Goal: Obtain resource: Download file/media

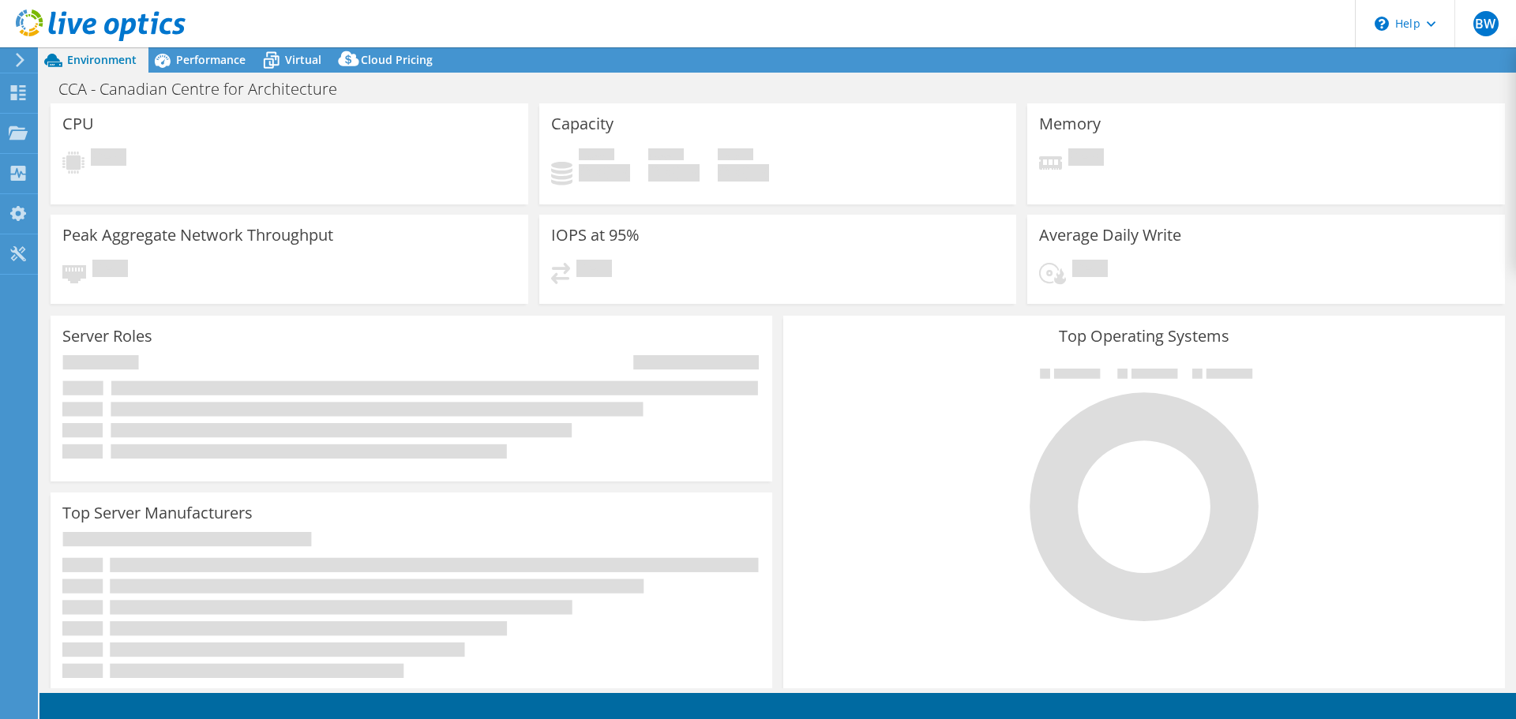
select select "USD"
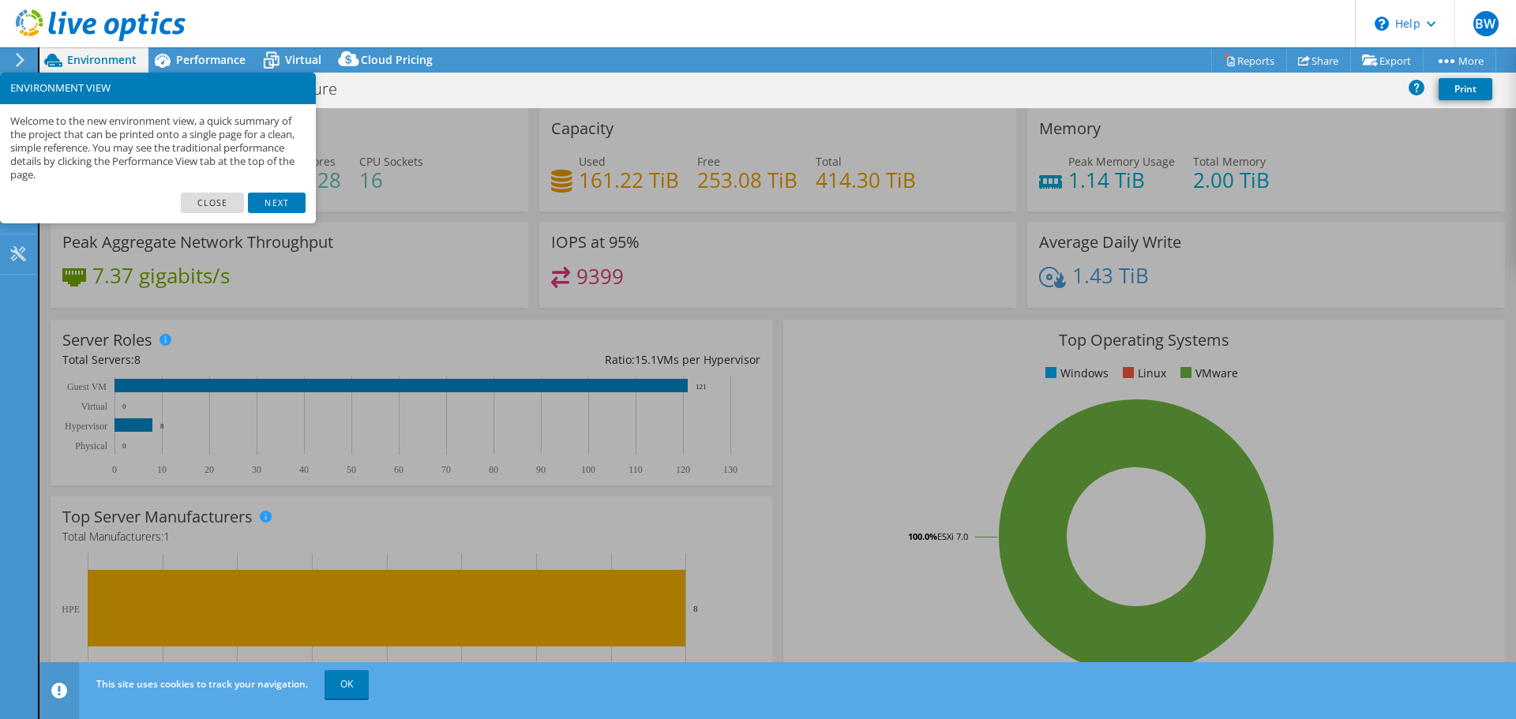
click at [197, 190] on div "Welcome to the new environment view, a quick summary of the project that can be…" at bounding box center [158, 148] width 316 height 88
click at [227, 202] on link "Close" at bounding box center [213, 203] width 64 height 21
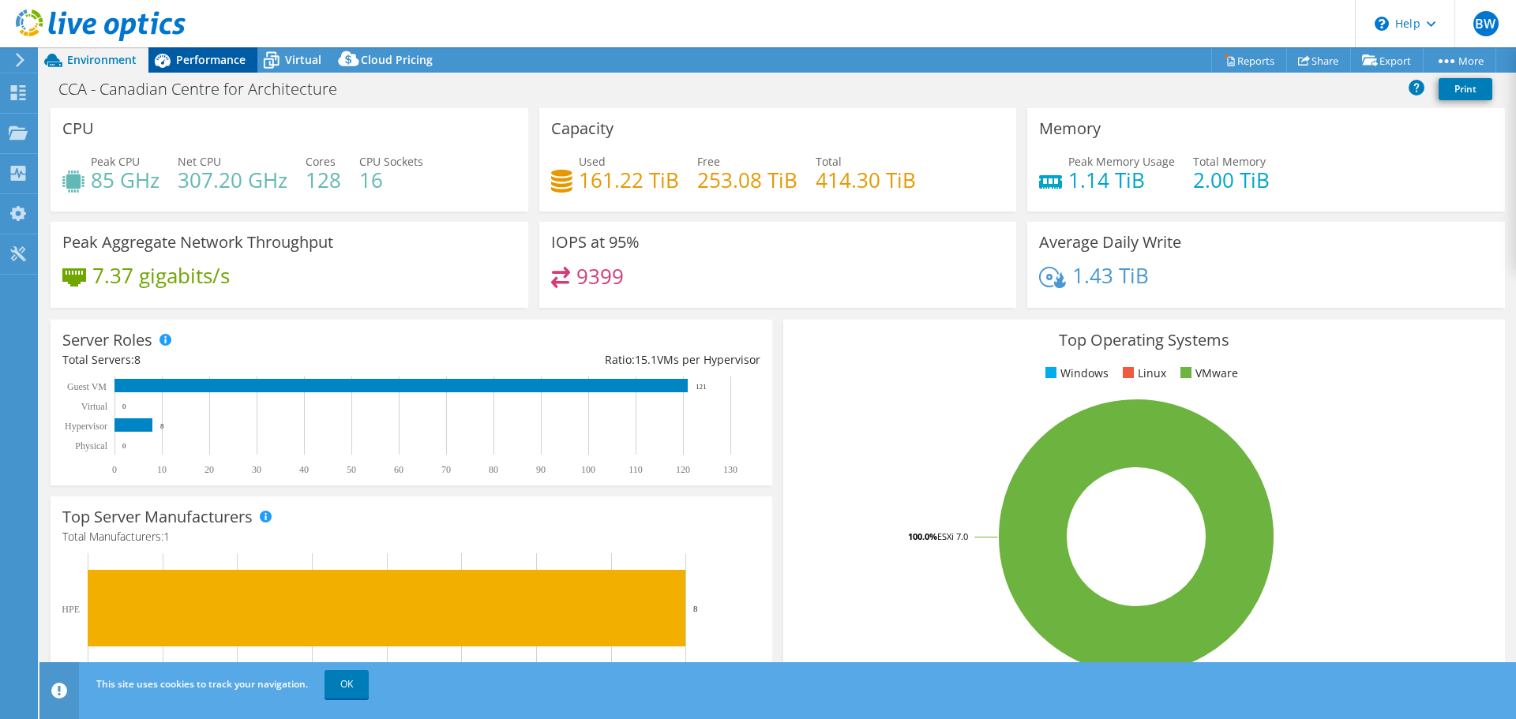
click at [189, 66] on span "Performance" at bounding box center [210, 59] width 69 height 15
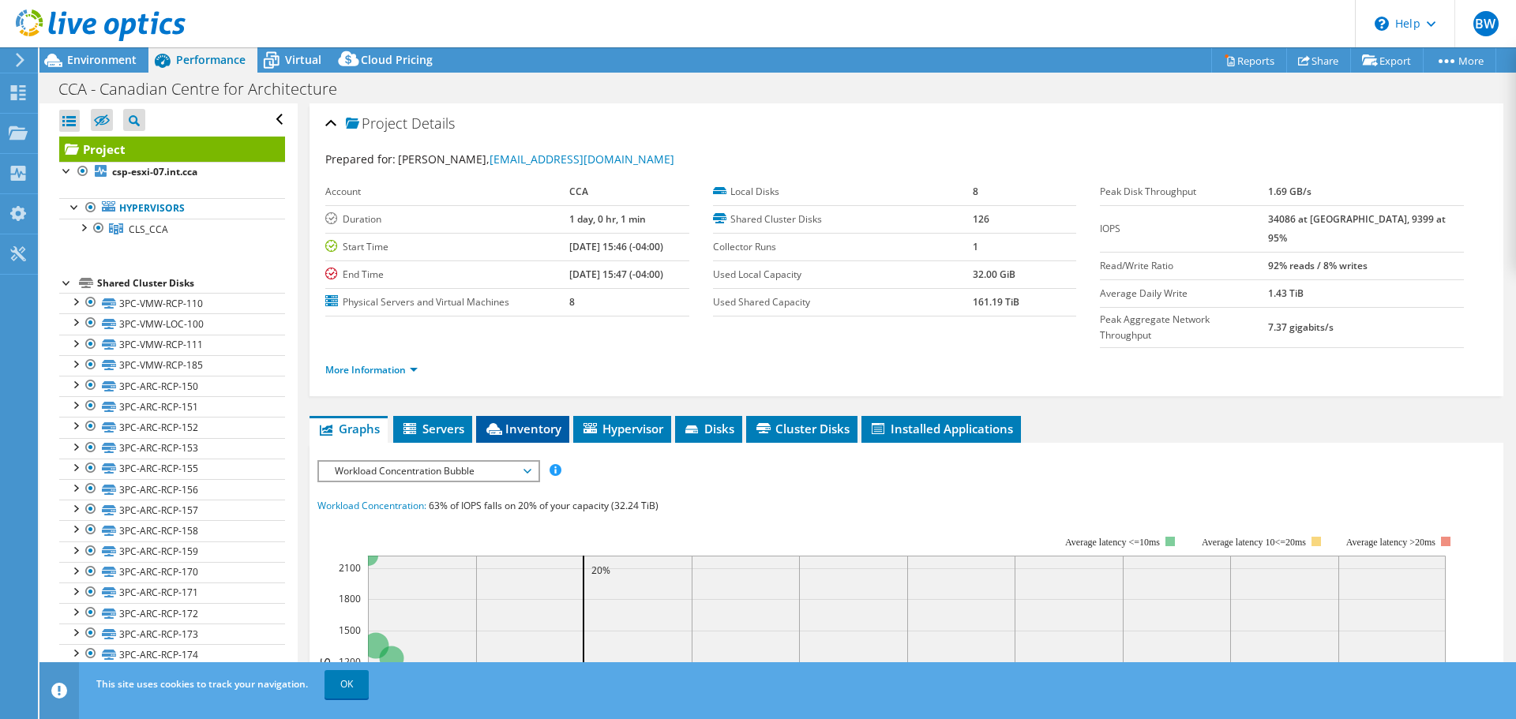
click at [529, 421] on span "Inventory" at bounding box center [522, 429] width 77 height 16
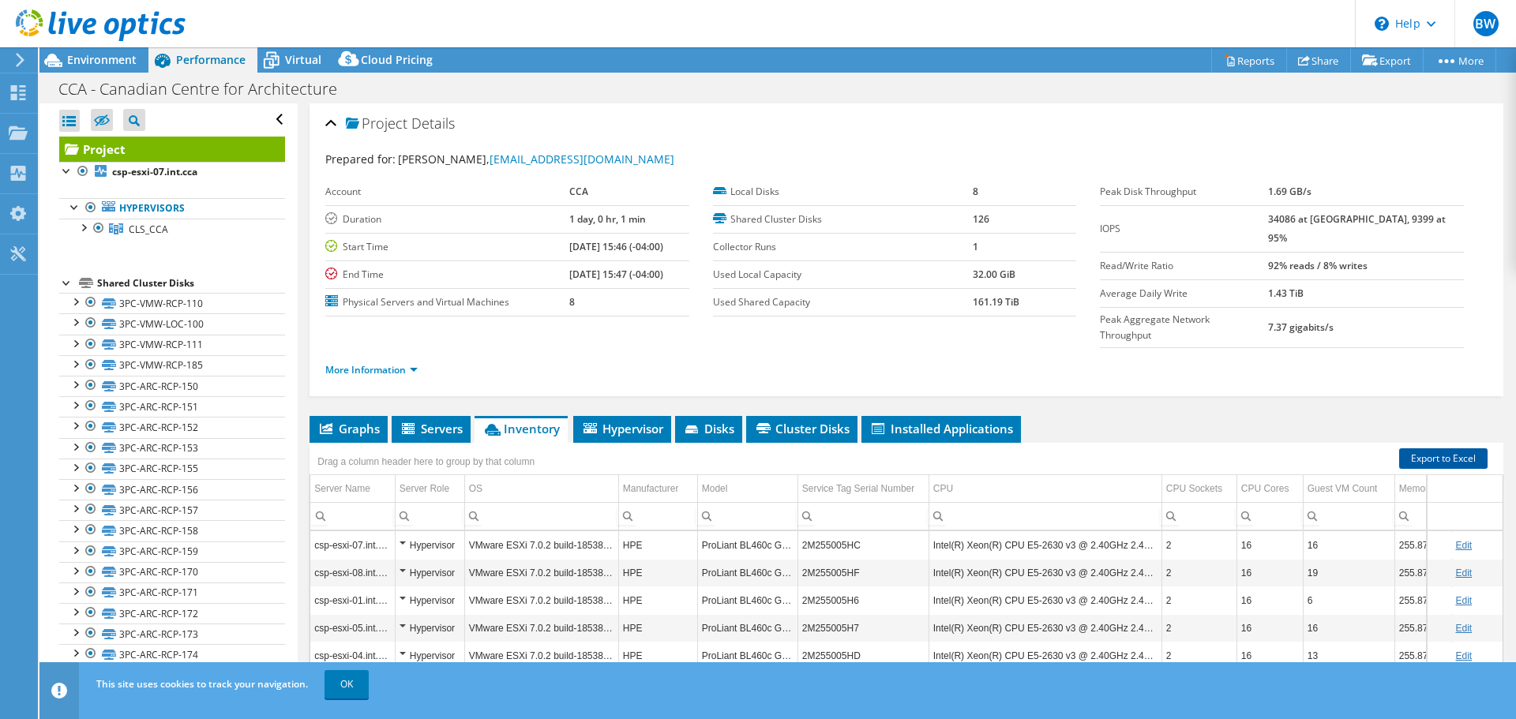
click at [1433, 448] on link "Export to Excel" at bounding box center [1443, 458] width 88 height 21
click at [1139, 375] on div "Project Details Prepared for: [PERSON_NAME], [EMAIL_ADDRESS][DOMAIN_NAME] Accou…" at bounding box center [907, 470] width 1218 height 735
drag, startPoint x: 117, startPoint y: 94, endPoint x: 426, endPoint y: 73, distance: 310.2
click at [415, 84] on div "CCA - Canadian Centre for Architecture Print" at bounding box center [777, 88] width 1477 height 29
click at [772, 121] on div "Project Details" at bounding box center [906, 124] width 1162 height 34
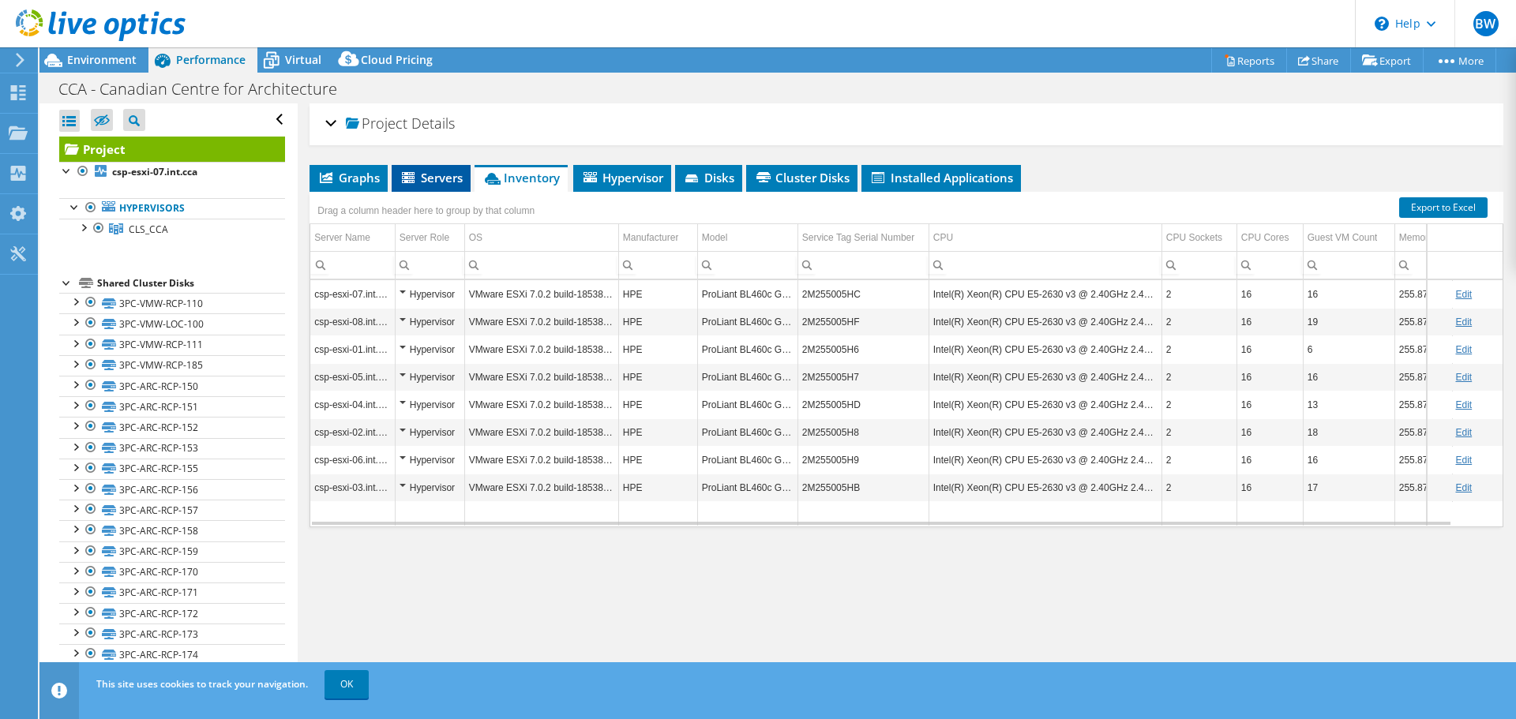
click at [406, 178] on icon at bounding box center [408, 177] width 13 height 11
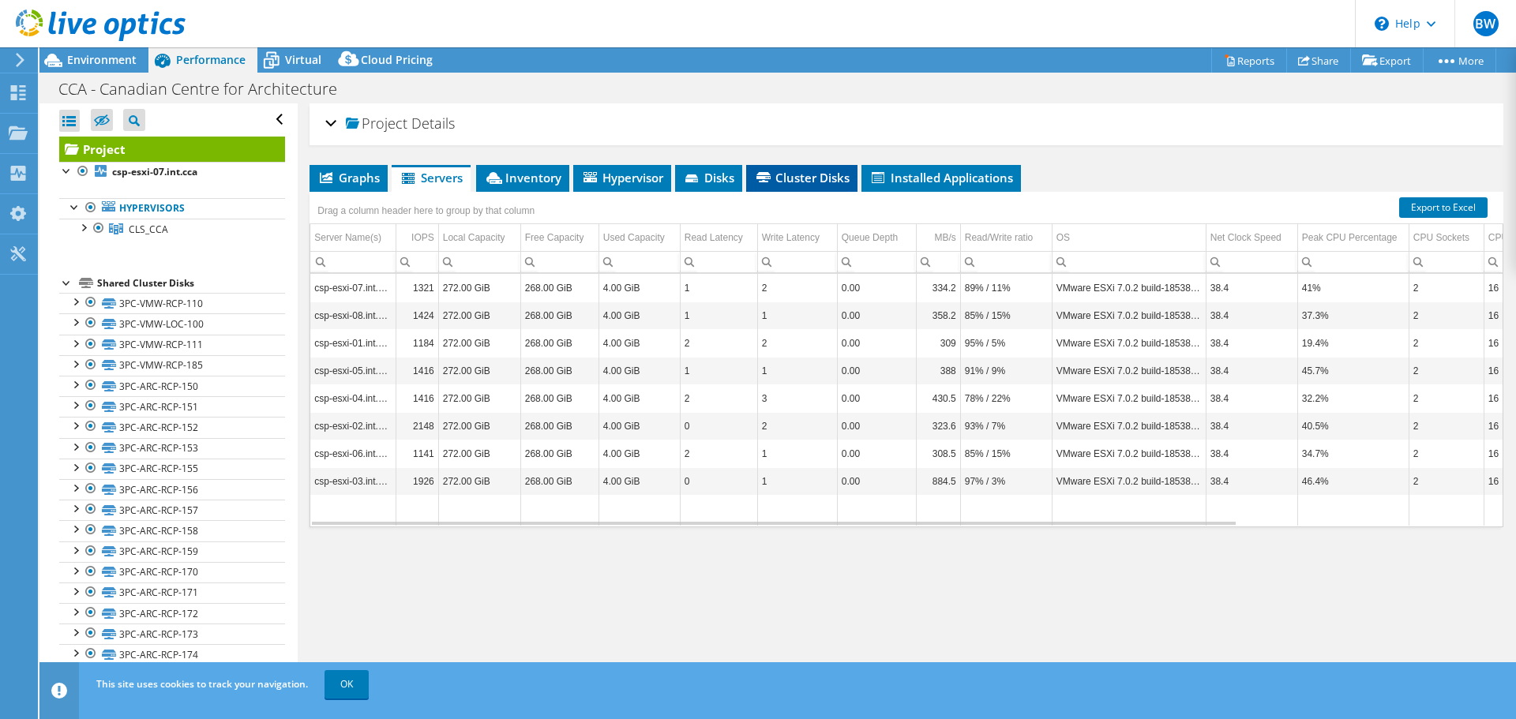
click at [801, 171] on span "Cluster Disks" at bounding box center [802, 178] width 96 height 16
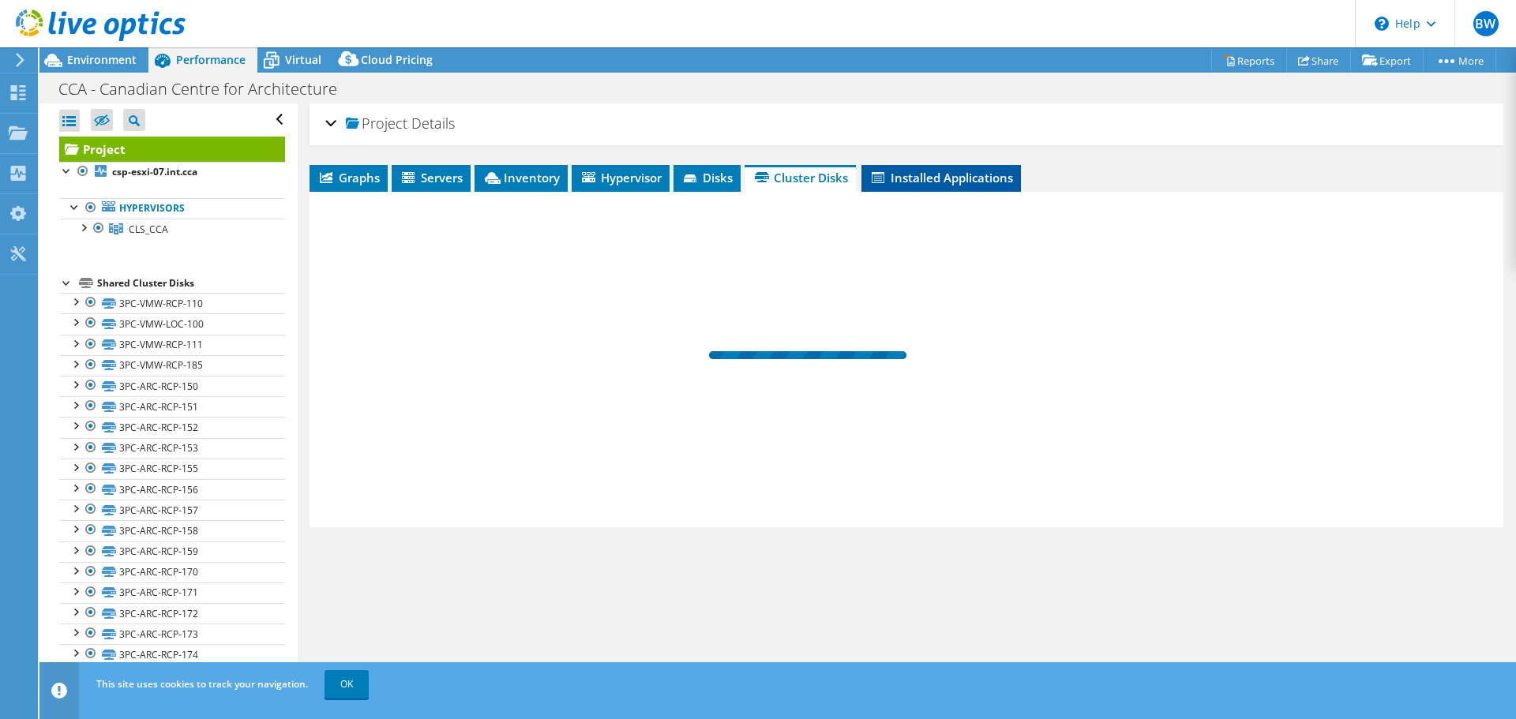
click at [931, 175] on span "Installed Applications" at bounding box center [941, 178] width 144 height 16
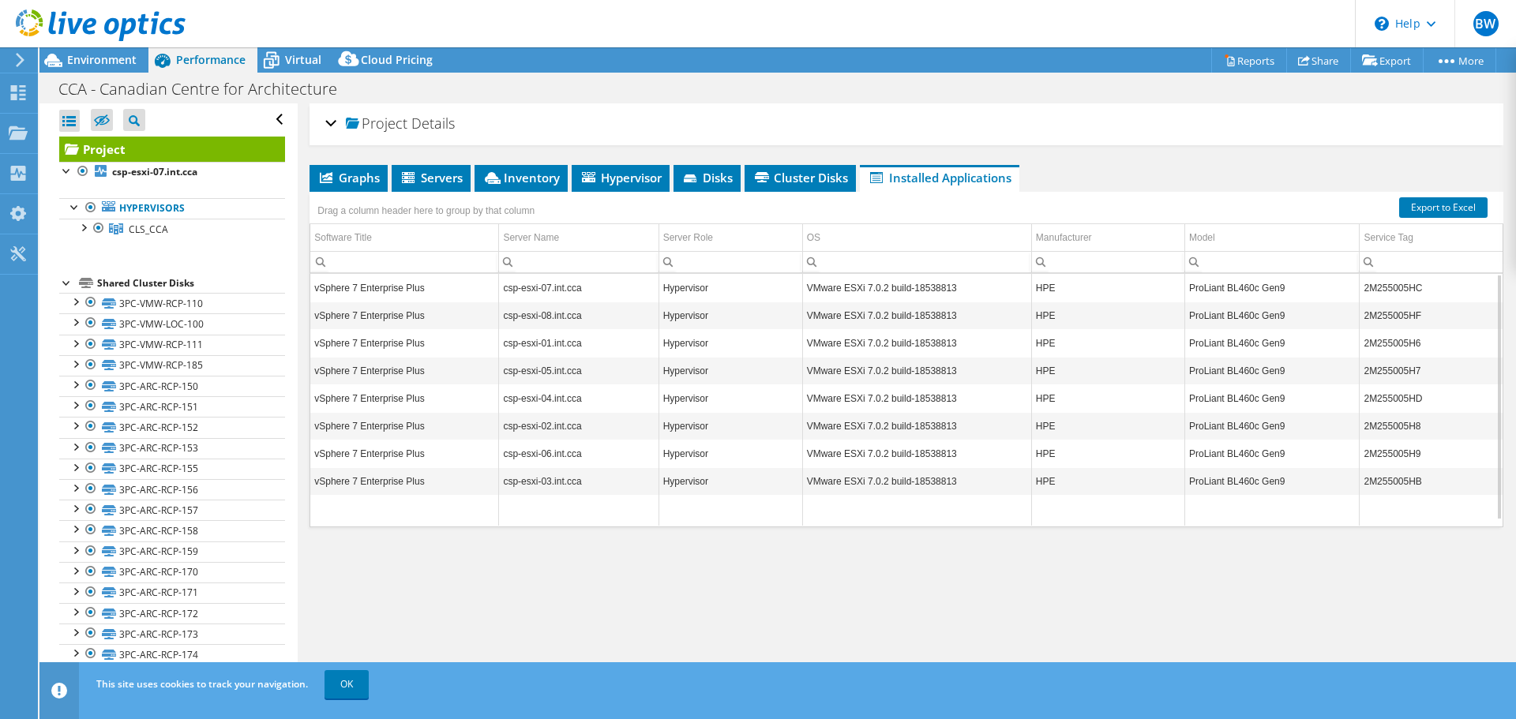
click at [497, 654] on div "Project Details Prepared for: [PERSON_NAME], [EMAIL_ADDRESS][DOMAIN_NAME] Accou…" at bounding box center [907, 395] width 1218 height 585
